Goal: Task Accomplishment & Management: Manage account settings

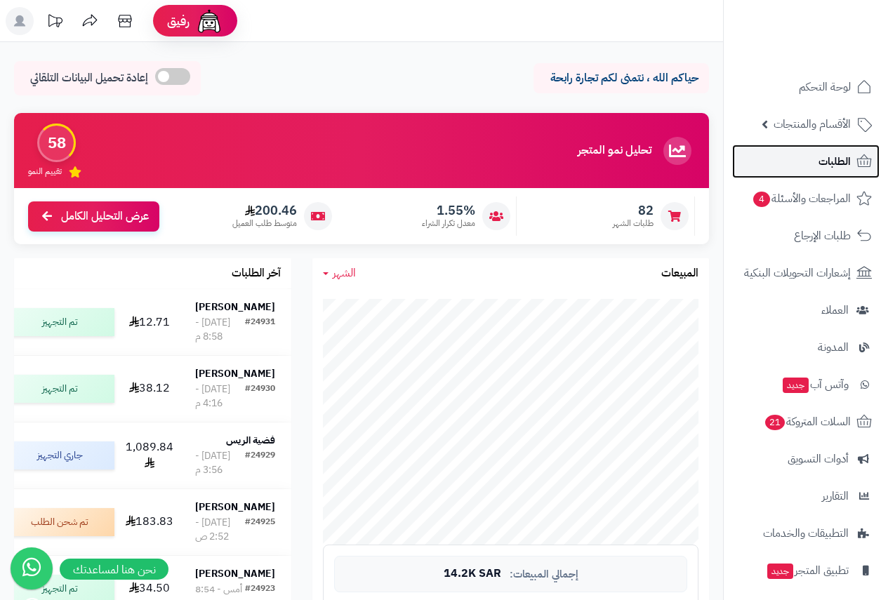
click at [846, 173] on link "الطلبات" at bounding box center [805, 162] width 147 height 34
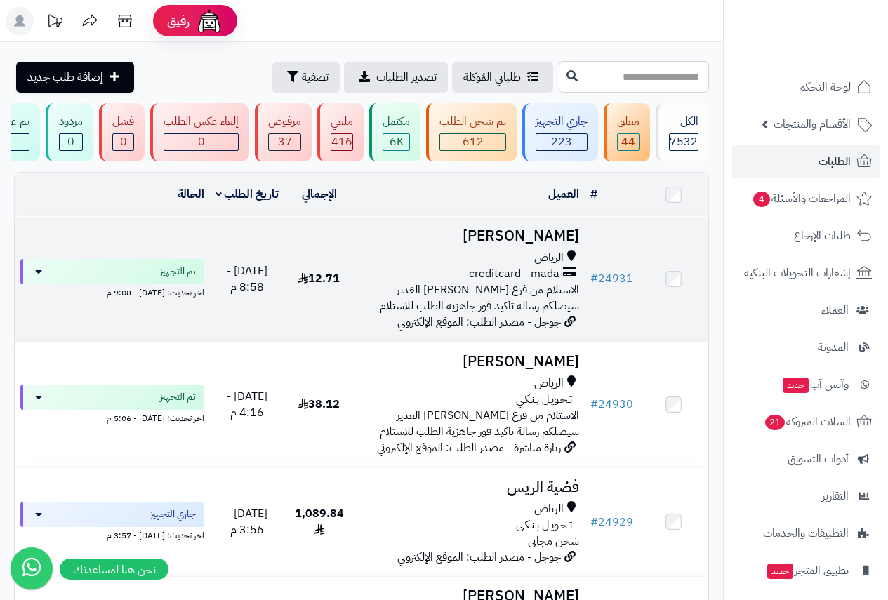
click at [511, 244] on h3 "[PERSON_NAME]" at bounding box center [470, 236] width 220 height 16
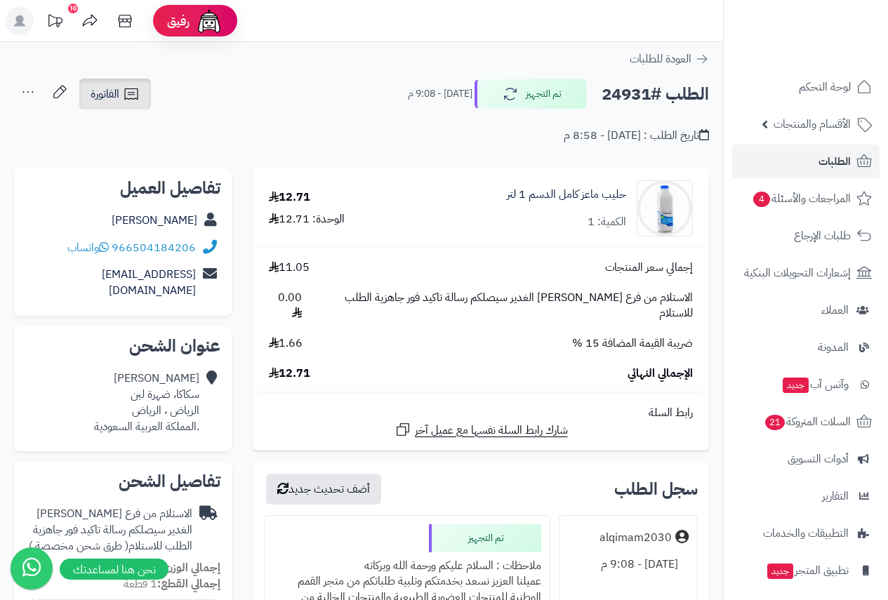
click at [124, 98] on icon at bounding box center [131, 94] width 17 height 17
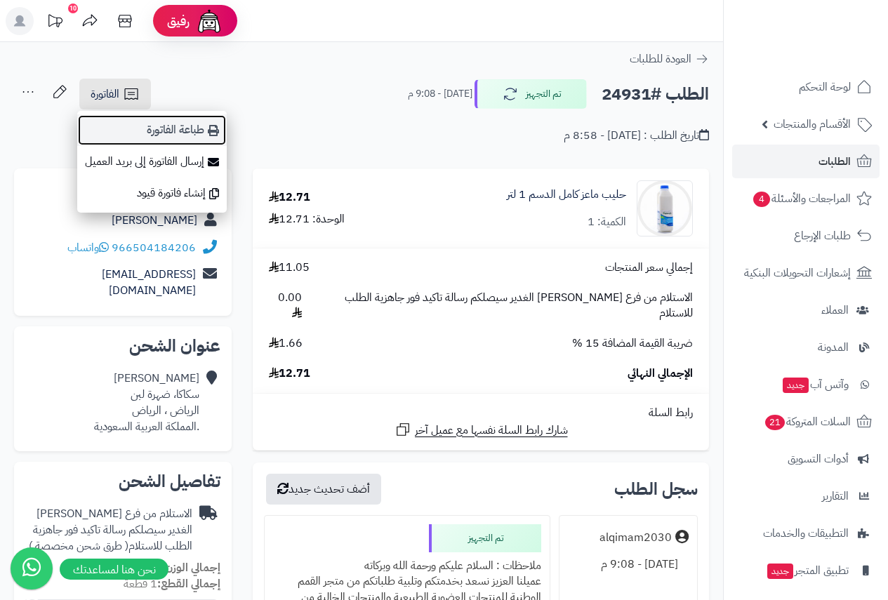
click at [192, 133] on link "طباعة الفاتورة" at bounding box center [152, 130] width 150 height 32
